Goal: Information Seeking & Learning: Learn about a topic

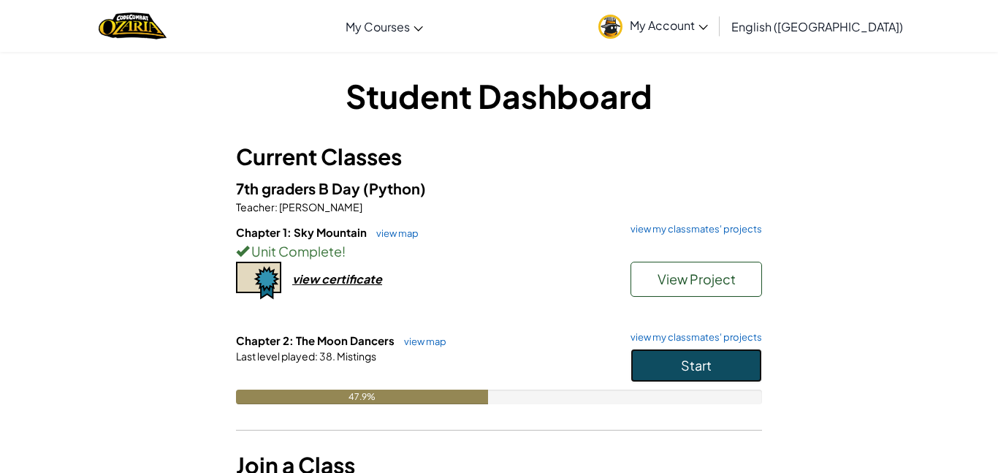
click at [695, 359] on span "Start" at bounding box center [696, 364] width 31 height 17
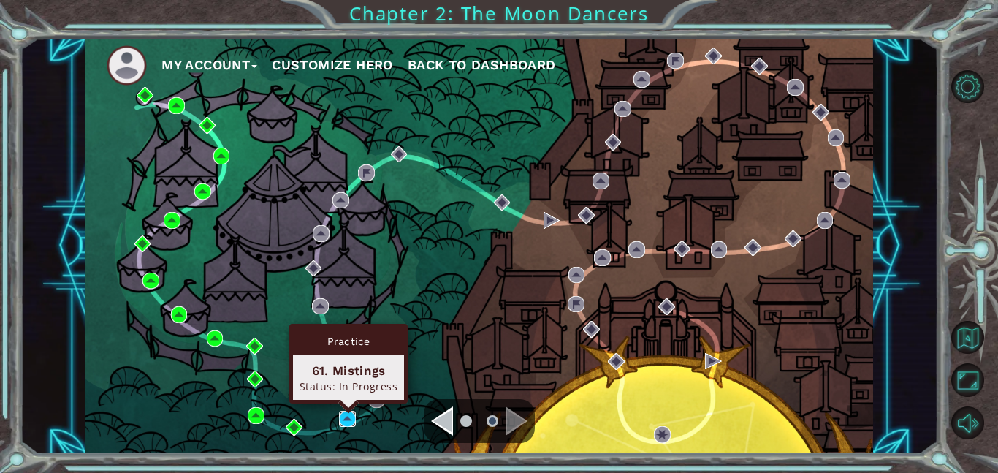
click at [348, 418] on img at bounding box center [347, 418] width 17 height 17
